Goal: Task Accomplishment & Management: Use online tool/utility

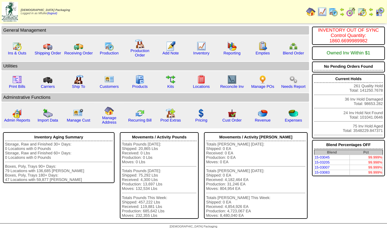
click at [335, 13] on img at bounding box center [333, 11] width 9 height 9
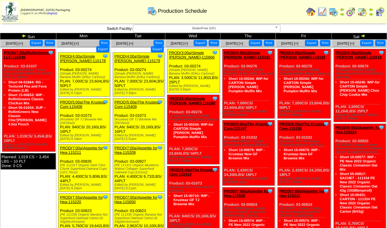
click at [159, 30] on span "GlutenFree (GF)" at bounding box center [204, 28] width 137 height 7
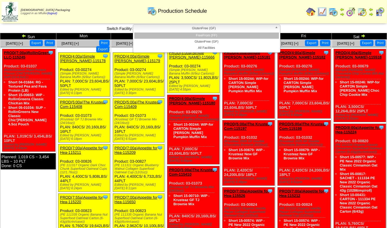
click at [162, 33] on li "FreeFrom (FF)" at bounding box center [206, 35] width 145 height 6
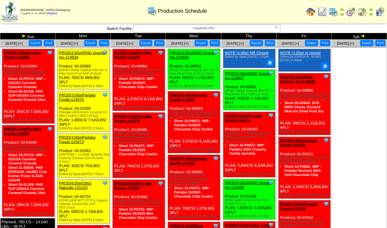
click at [136, 54] on link "PROD(3:00a)Partake Foods-114670" at bounding box center [132, 54] width 37 height 9
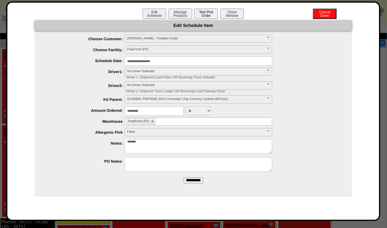
click at [203, 14] on button "Test Pick Order" at bounding box center [206, 14] width 24 height 10
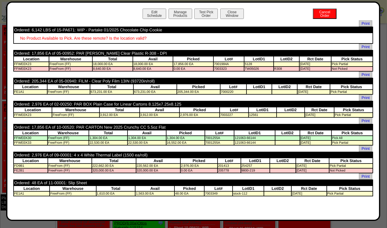
scroll to position [30, 0]
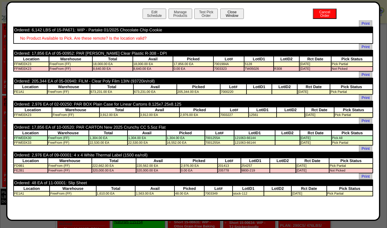
click at [227, 15] on button "Close Window" at bounding box center [232, 14] width 24 height 10
